Goal: Task Accomplishment & Management: Manage account settings

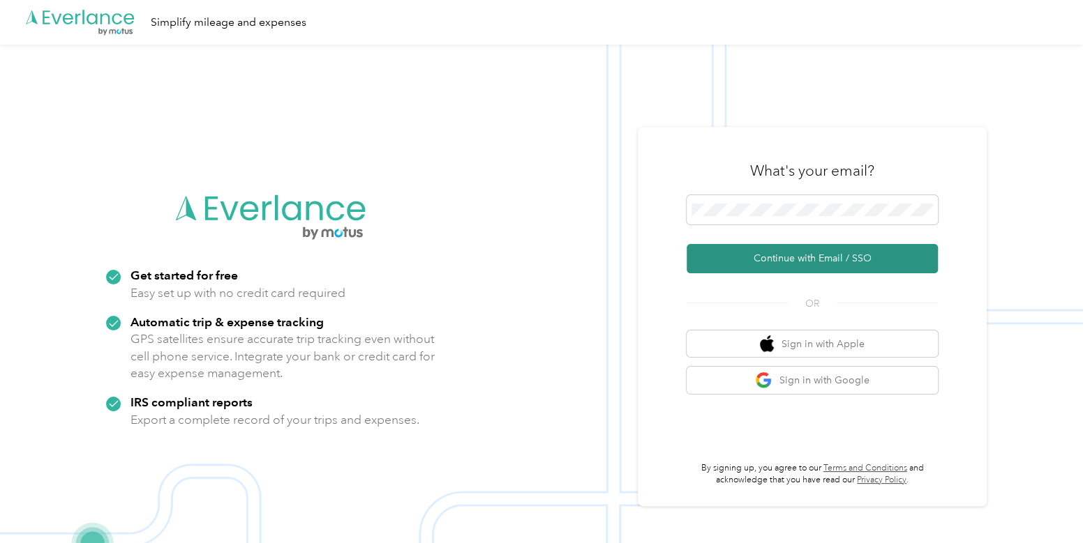
click at [742, 253] on button "Continue with Email / SSO" at bounding box center [811, 258] width 251 height 29
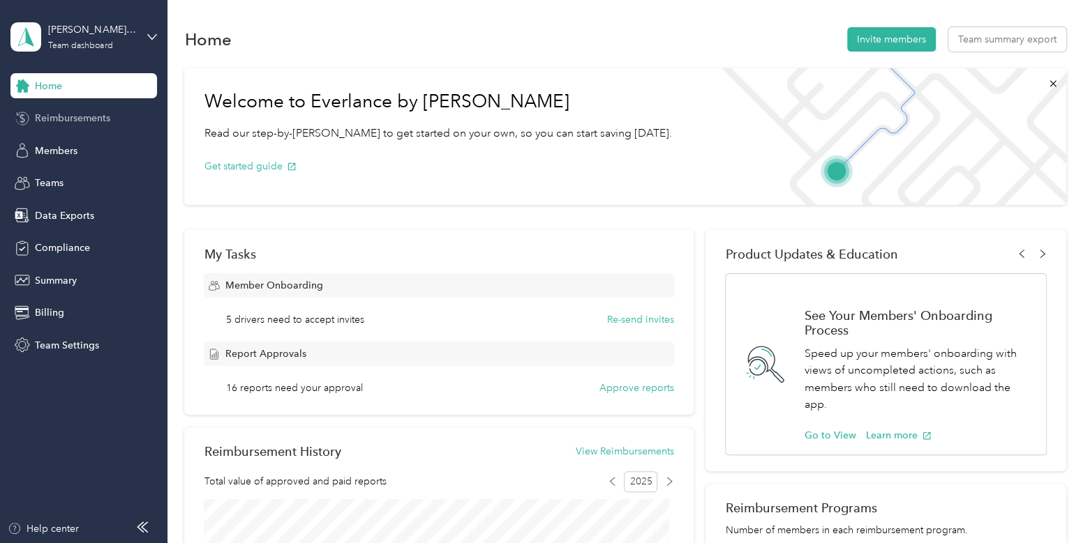
click at [66, 122] on span "Reimbursements" at bounding box center [72, 118] width 75 height 15
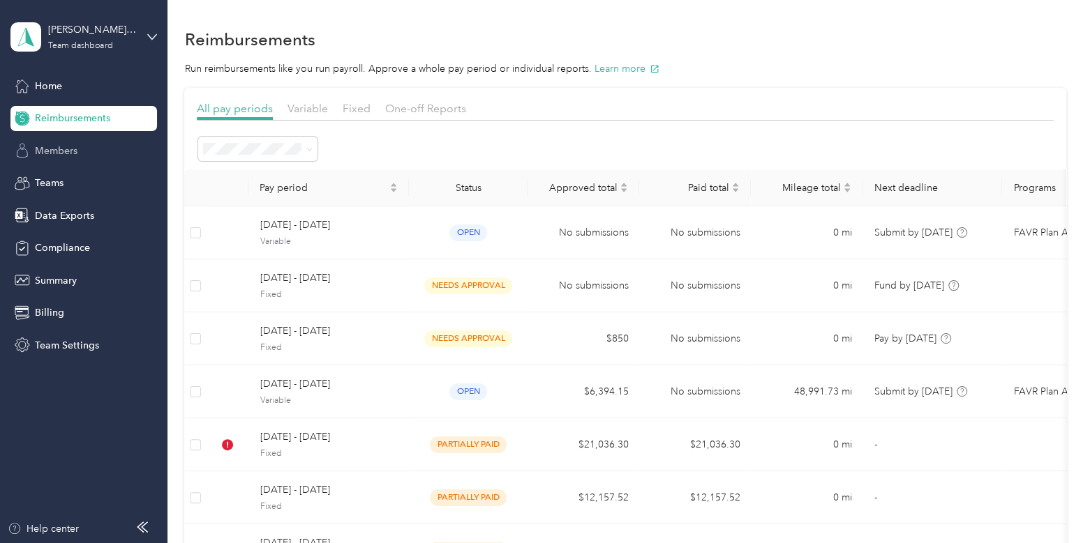
click at [126, 158] on div "Members" at bounding box center [83, 150] width 146 height 25
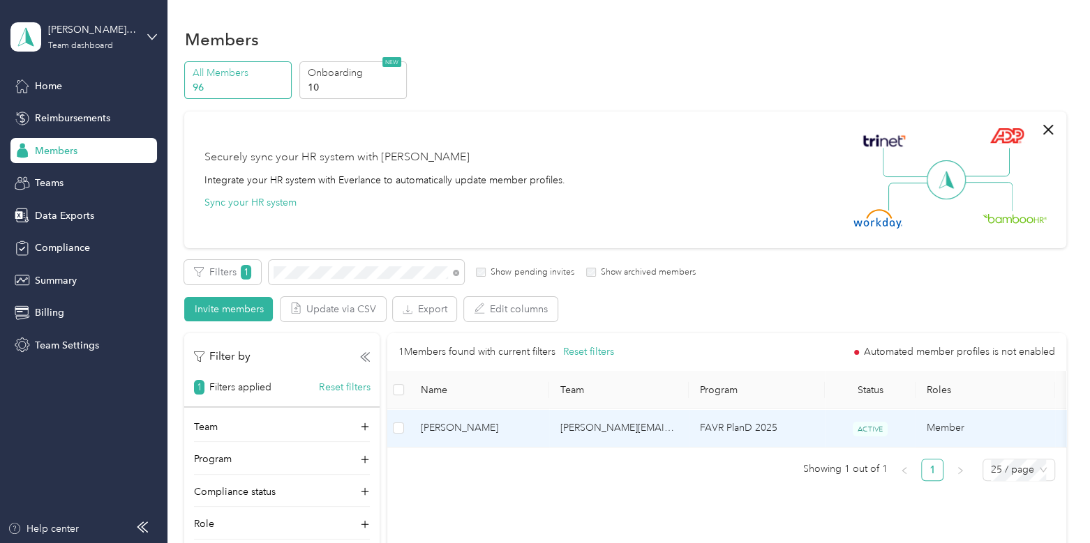
click at [543, 427] on td "[PERSON_NAME]" at bounding box center [479, 428] width 140 height 38
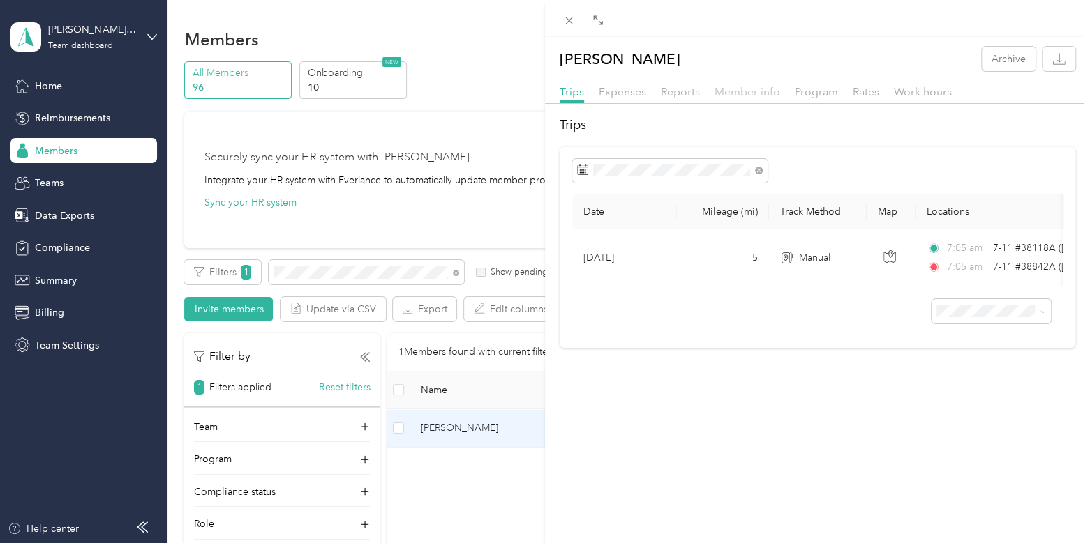
click at [761, 91] on span "Member info" at bounding box center [747, 91] width 66 height 13
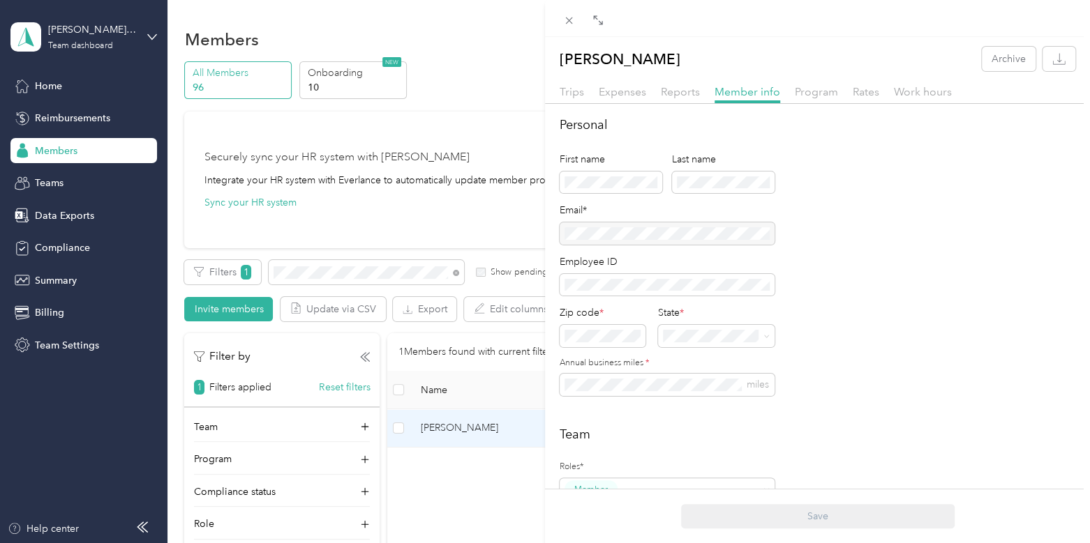
click at [710, 234] on div at bounding box center [666, 234] width 215 height 22
click at [73, 29] on div "[PERSON_NAME] Archive Trips Expenses Reports Member info Program Rates Work hou…" at bounding box center [545, 271] width 1090 height 543
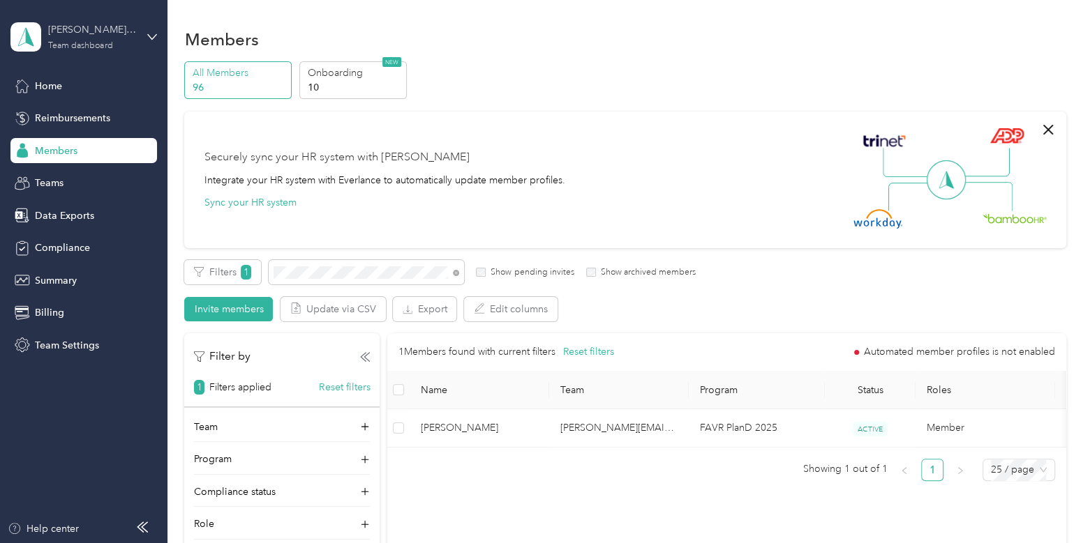
click at [62, 33] on div "[PERSON_NAME] Distributors" at bounding box center [91, 29] width 87 height 15
click at [73, 172] on div "Log out" at bounding box center [50, 178] width 54 height 15
